Goal: Task Accomplishment & Management: Manage account settings

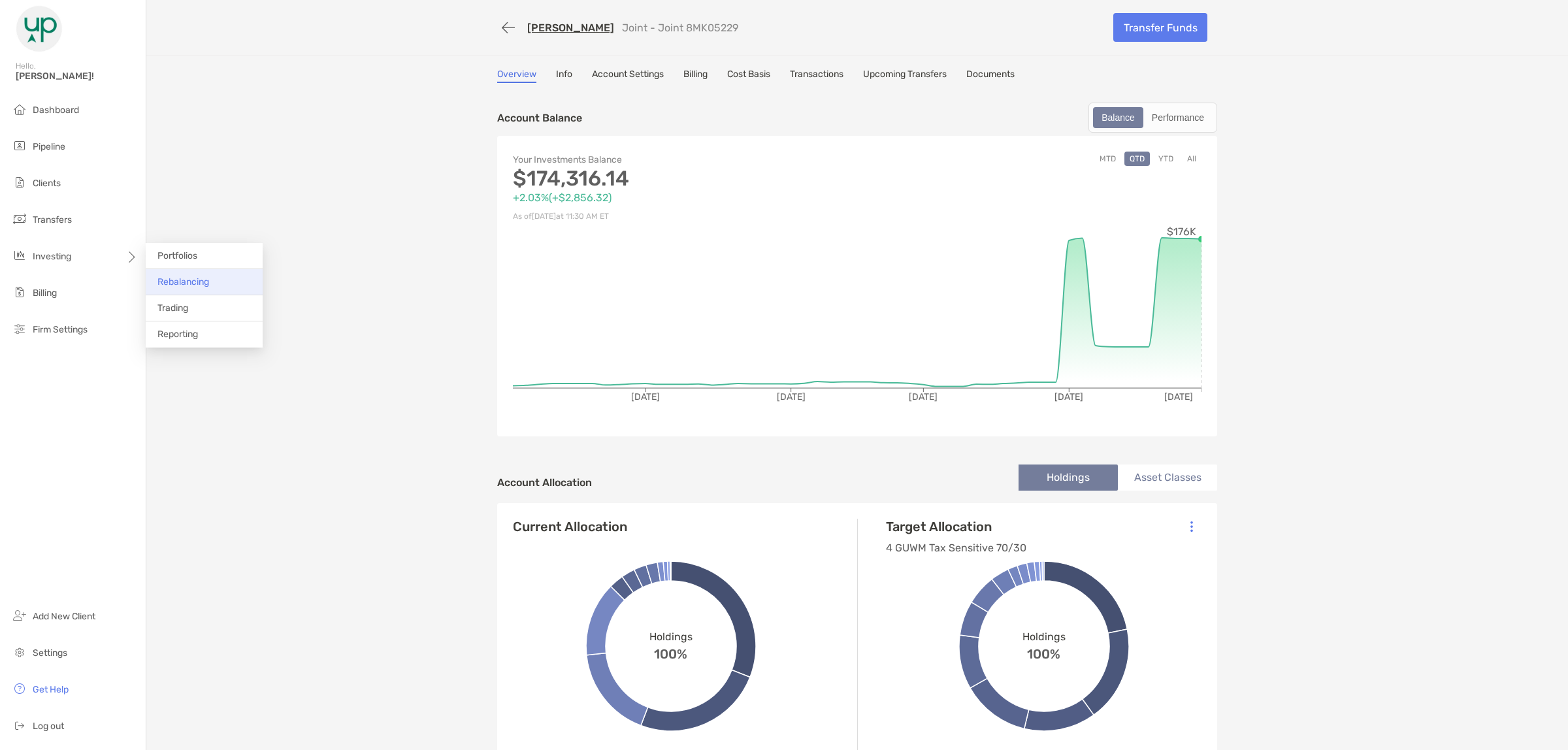
click at [167, 276] on span "Rebalancing" at bounding box center [184, 282] width 52 height 11
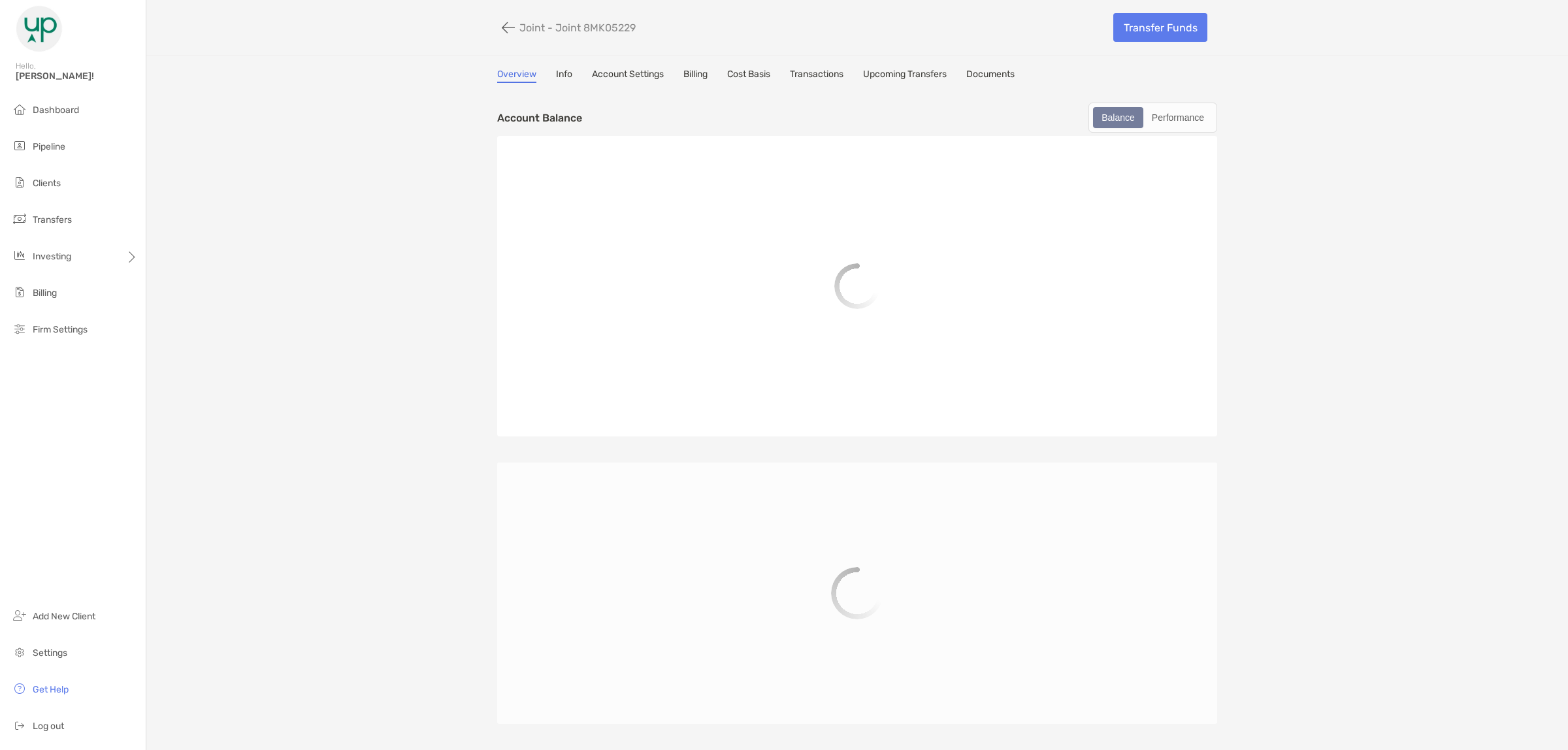
click at [617, 72] on link "Account Settings" at bounding box center [628, 75] width 72 height 14
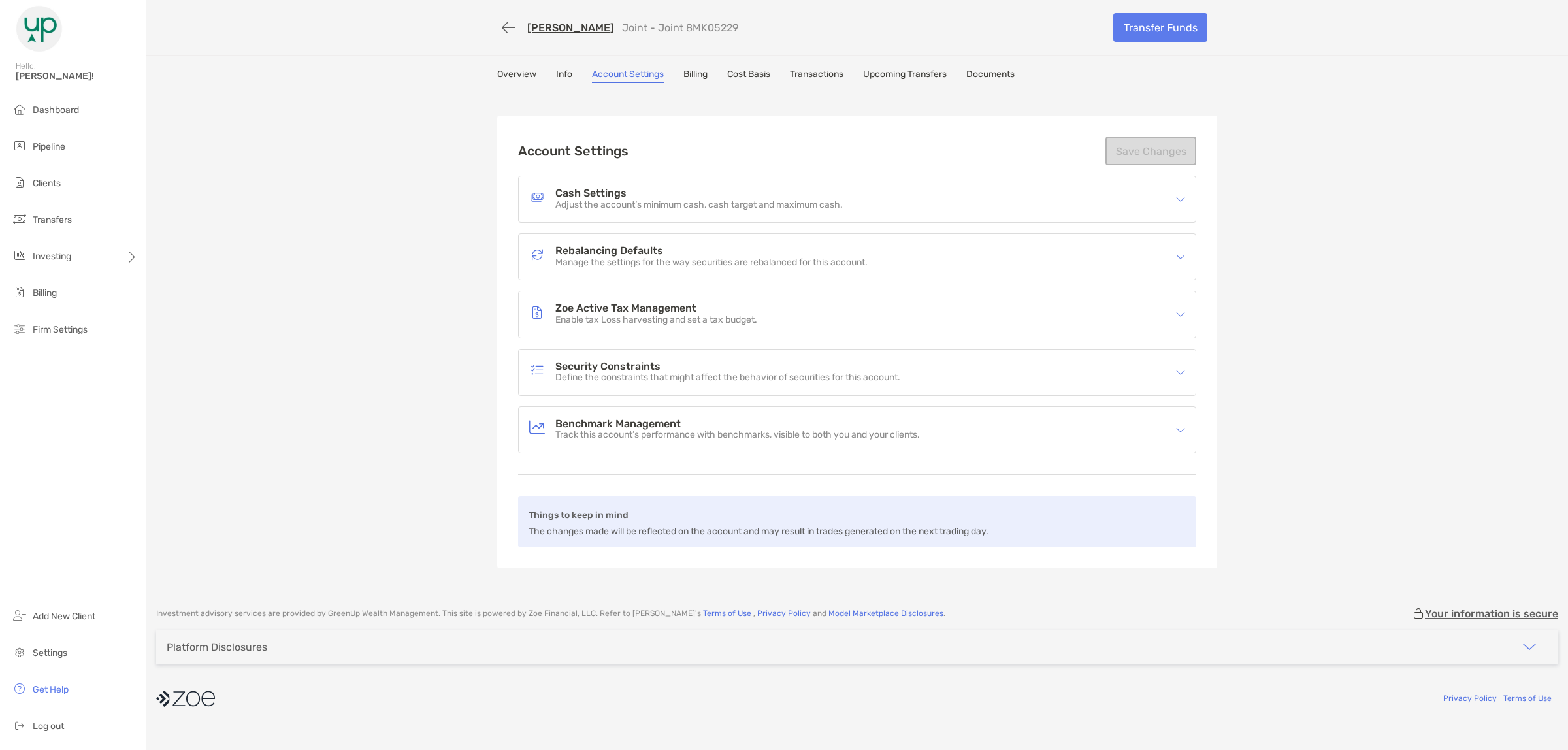
click at [648, 261] on p "Manage the settings for the way securities are rebalanced for this account." at bounding box center [712, 263] width 312 height 11
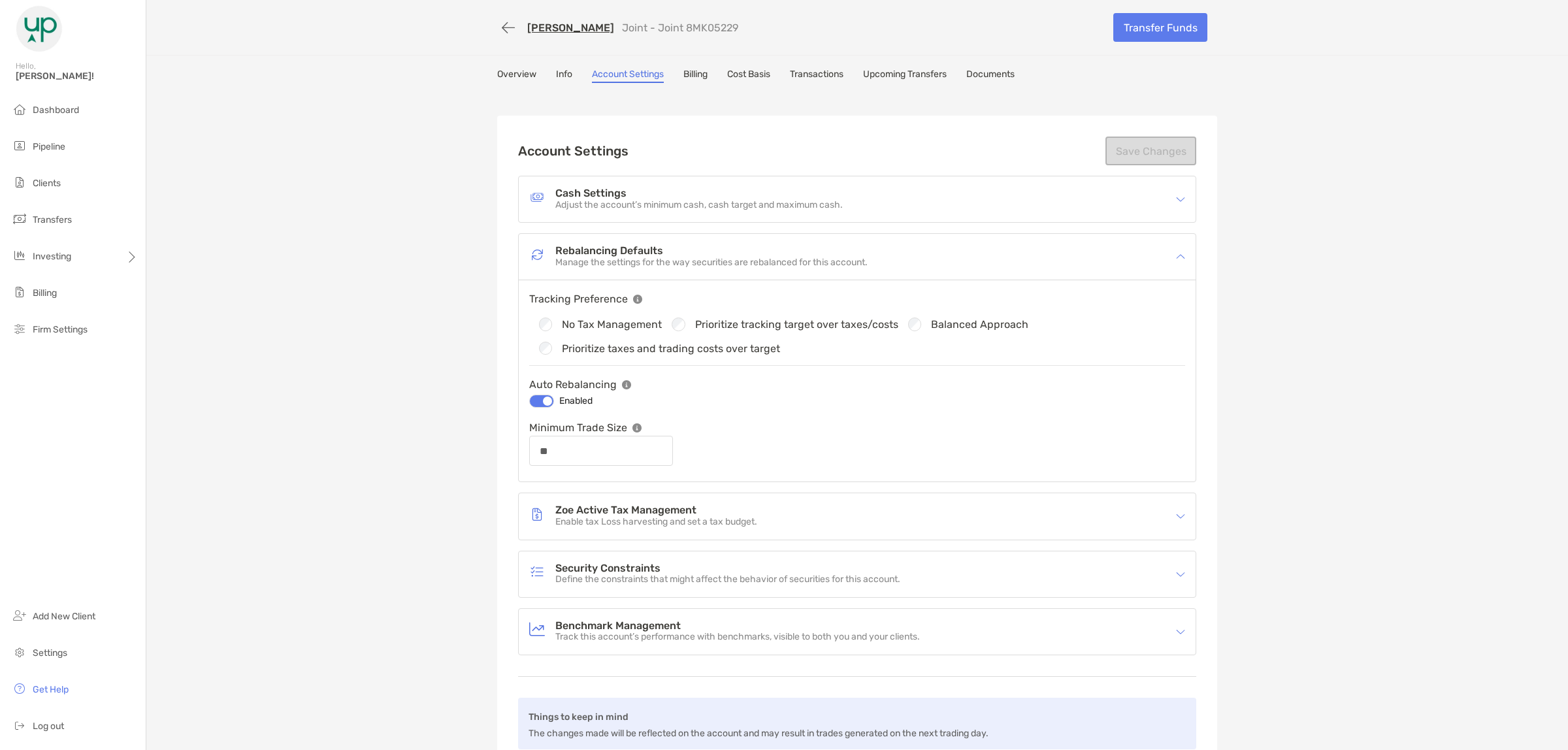
click at [508, 75] on link "Overview" at bounding box center [517, 75] width 39 height 14
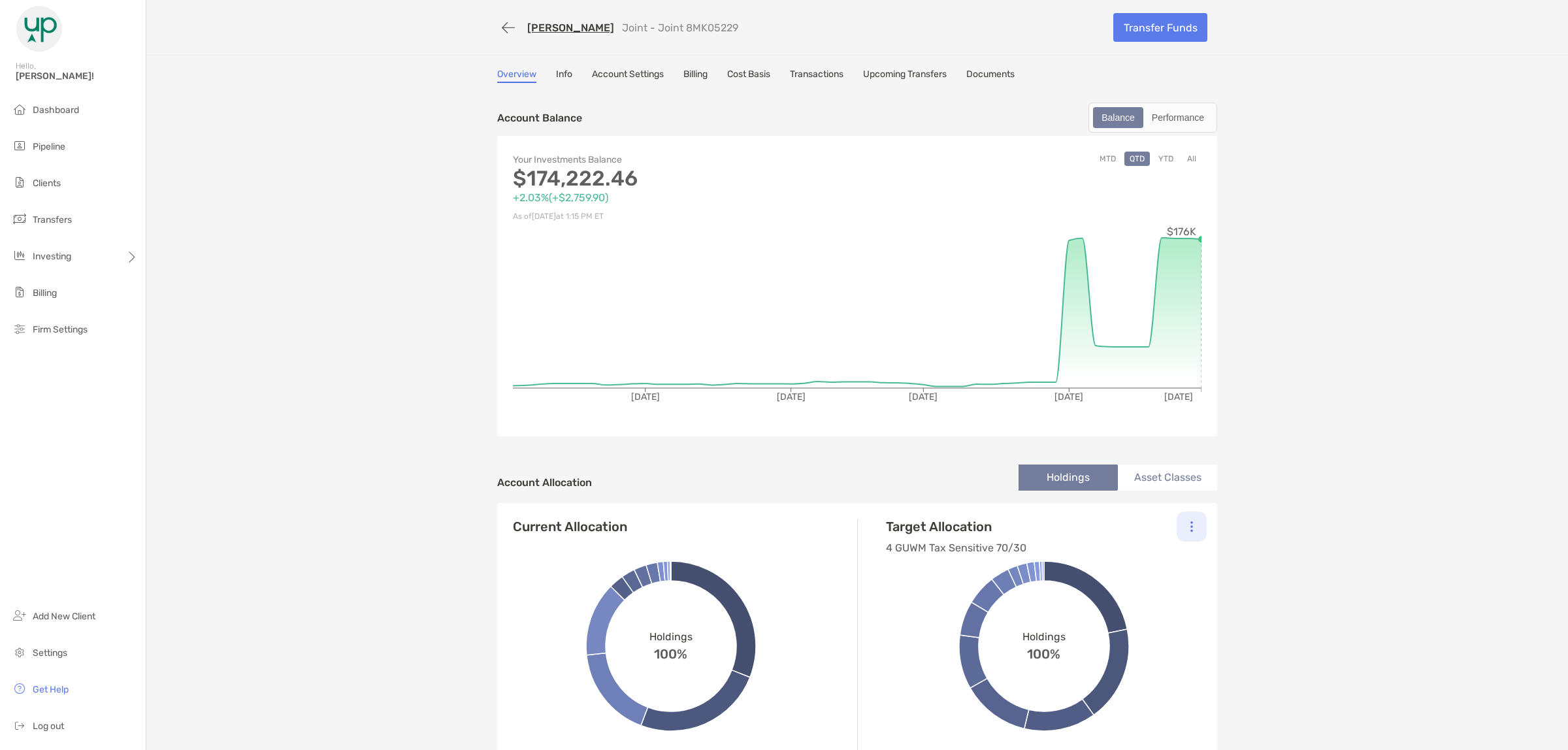
click at [1191, 521] on img at bounding box center [1192, 526] width 2 height 11
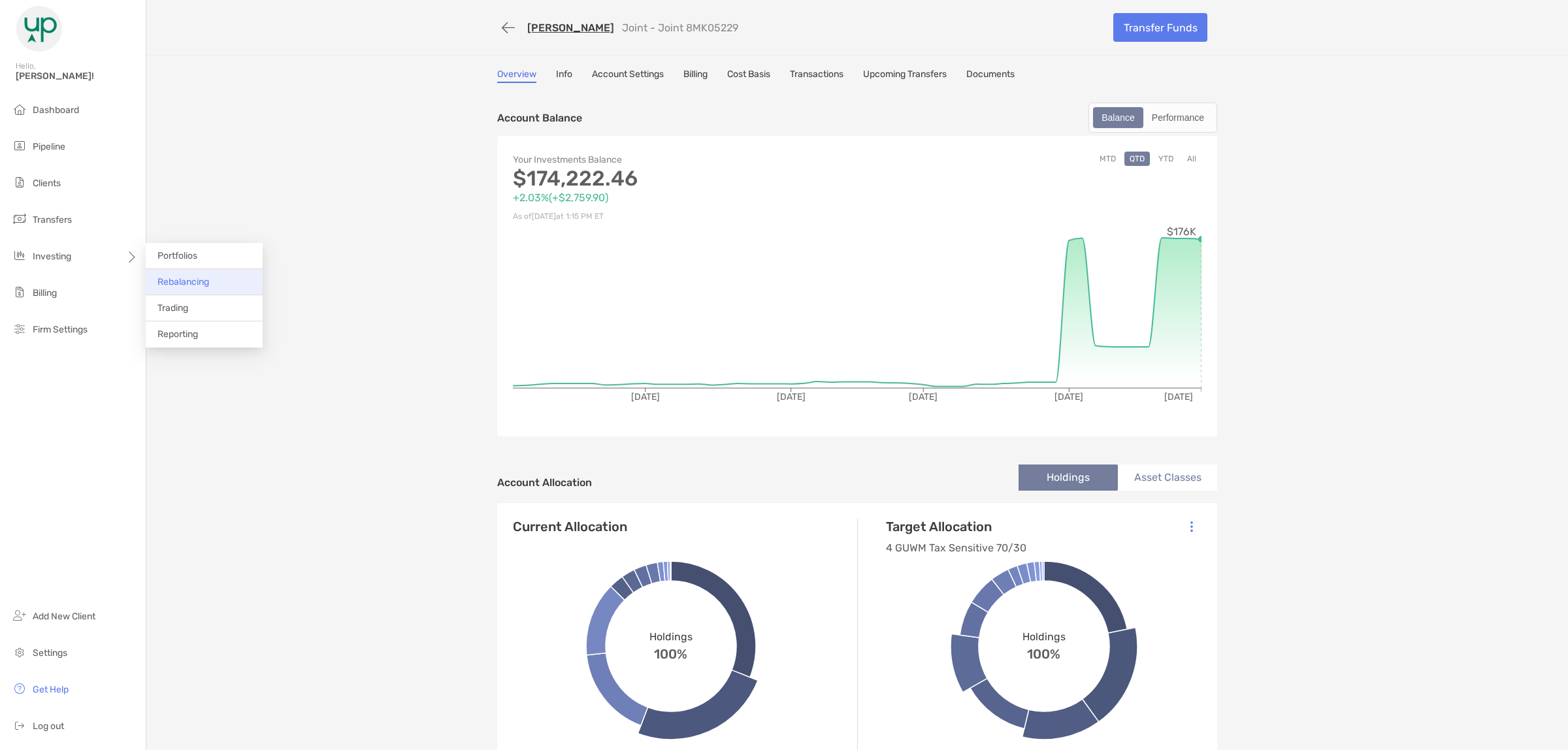
click at [177, 278] on span "Rebalancing" at bounding box center [184, 282] width 52 height 11
